Goal: Task Accomplishment & Management: Manage account settings

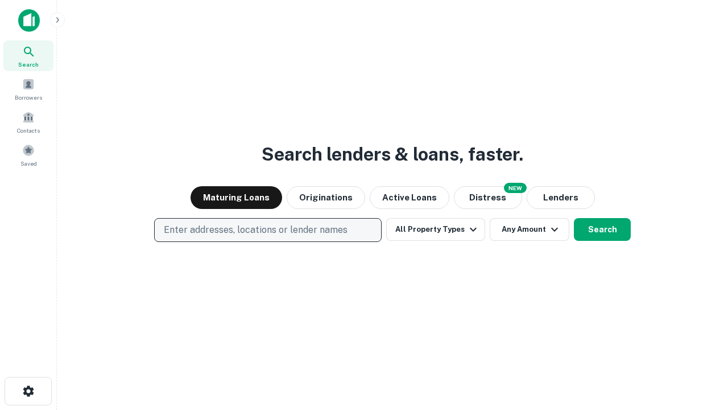
click at [267, 230] on p "Enter addresses, locations or lender names" at bounding box center [256, 230] width 184 height 14
type input "**********"
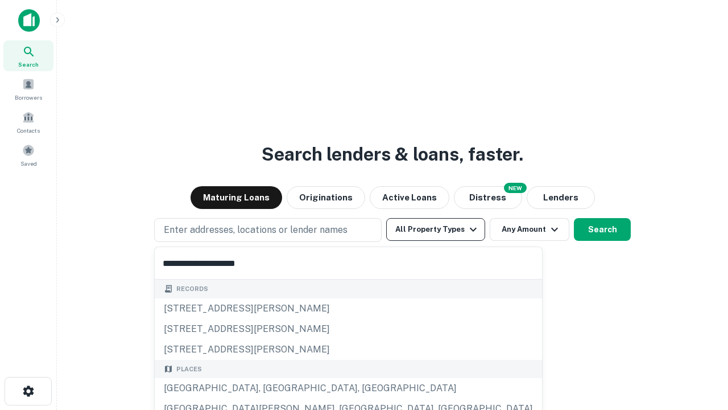
click at [272, 388] on div "[GEOGRAPHIC_DATA], [GEOGRAPHIC_DATA], [GEOGRAPHIC_DATA]" at bounding box center [348, 388] width 387 height 20
click at [436, 229] on button "All Property Types" at bounding box center [435, 229] width 99 height 23
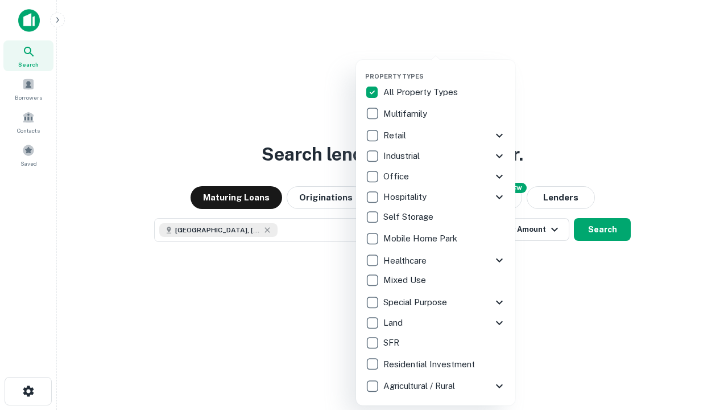
click at [445, 69] on button "button" at bounding box center [444, 69] width 159 height 1
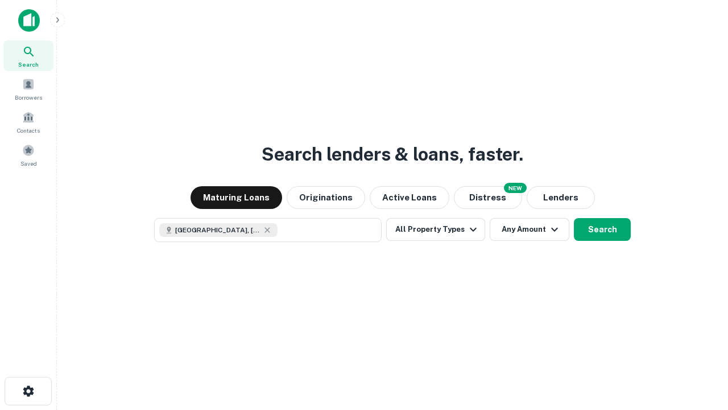
scroll to position [18, 0]
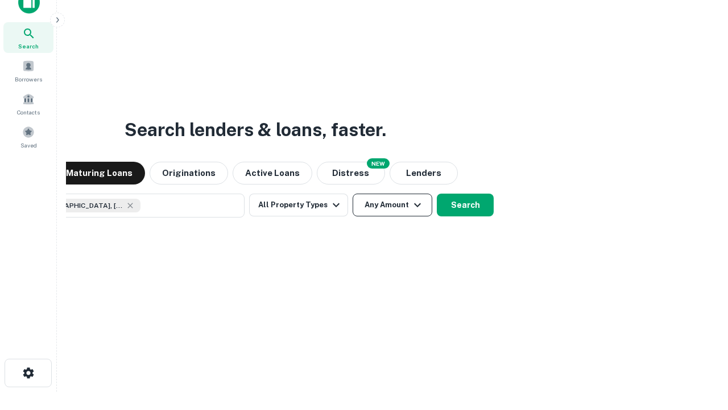
click at [353, 193] on button "Any Amount" at bounding box center [393, 204] width 80 height 23
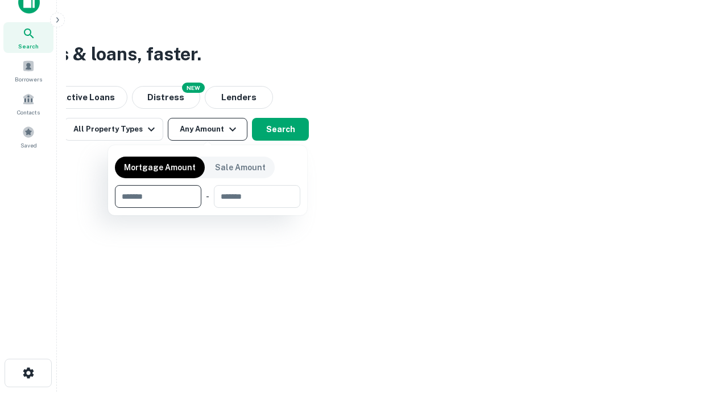
type input "*******"
click at [208, 208] on button "button" at bounding box center [207, 208] width 185 height 1
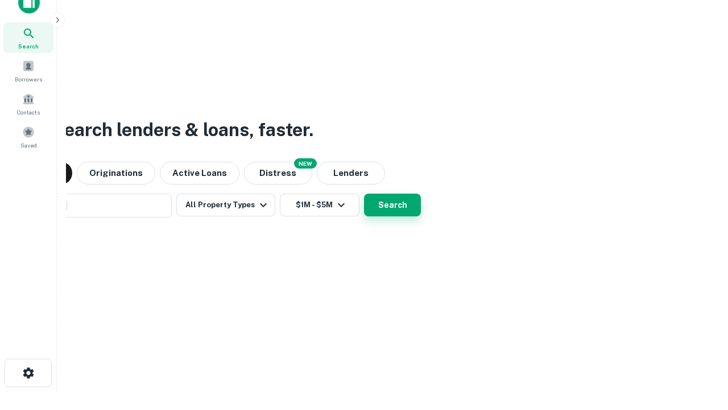
click at [364, 193] on button "Search" at bounding box center [392, 204] width 57 height 23
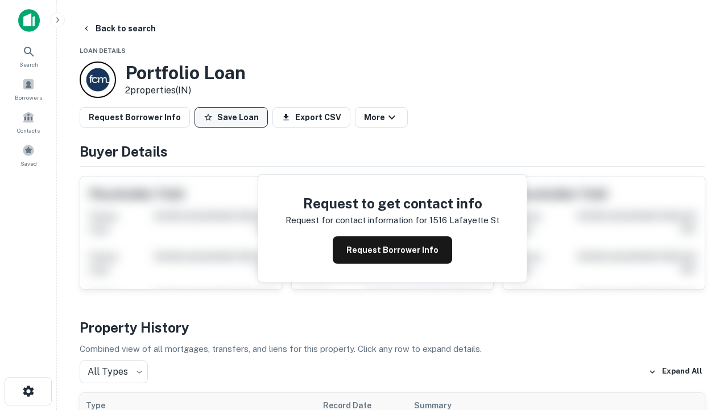
click at [231, 117] on button "Save Loan" at bounding box center [231, 117] width 73 height 20
click at [234, 117] on button "Loan Saved" at bounding box center [234, 117] width 78 height 20
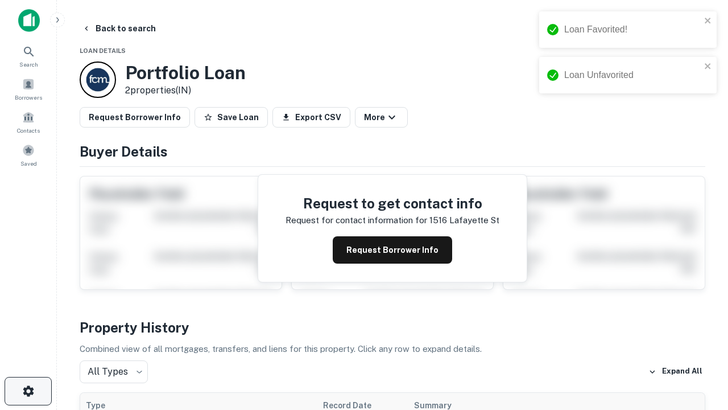
click at [28, 391] on icon "button" at bounding box center [29, 391] width 14 height 14
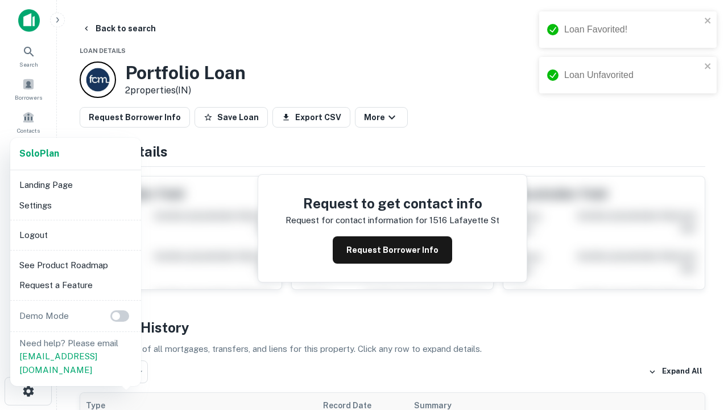
click at [75, 234] on li "Logout" at bounding box center [76, 235] width 122 height 20
